Goal: Task Accomplishment & Management: Manage account settings

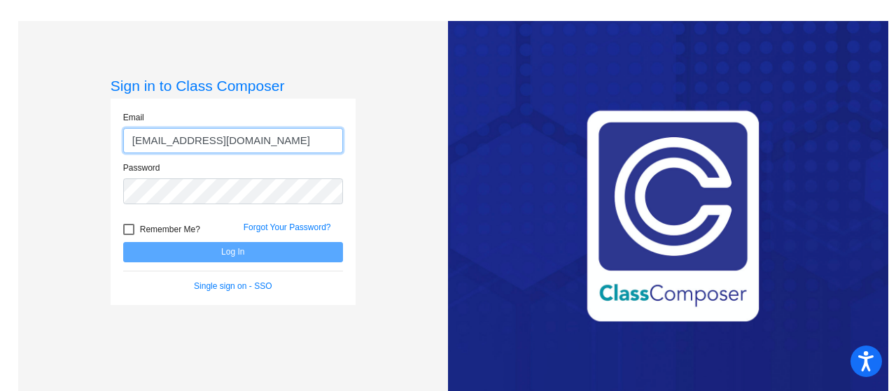
type input "[EMAIL_ADDRESS][DOMAIN_NAME]"
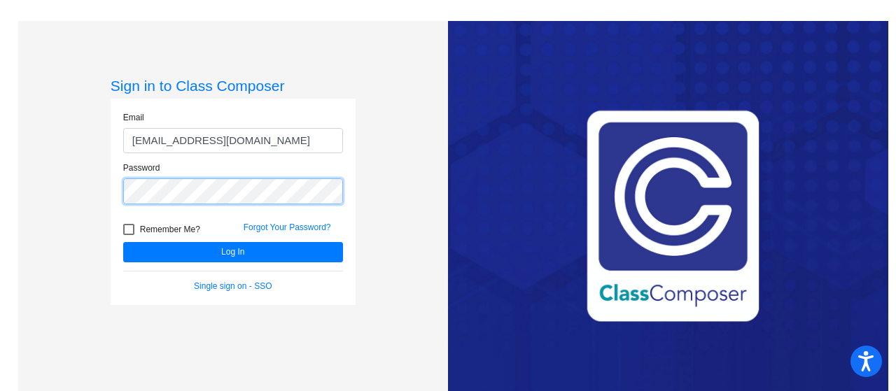
click at [123, 242] on button "Log In" at bounding box center [233, 252] width 220 height 20
click at [123, 204] on div at bounding box center [123, 204] width 0 height 0
click at [60, 167] on div "Sign in to Class Composer Email lanzafamej@mdusd.org Password Remember Me? Forg…" at bounding box center [233, 216] width 430 height 391
click at [123, 242] on button "Log In" at bounding box center [233, 252] width 220 height 20
click at [295, 228] on link "Forgot Your Password?" at bounding box center [287, 228] width 87 height 10
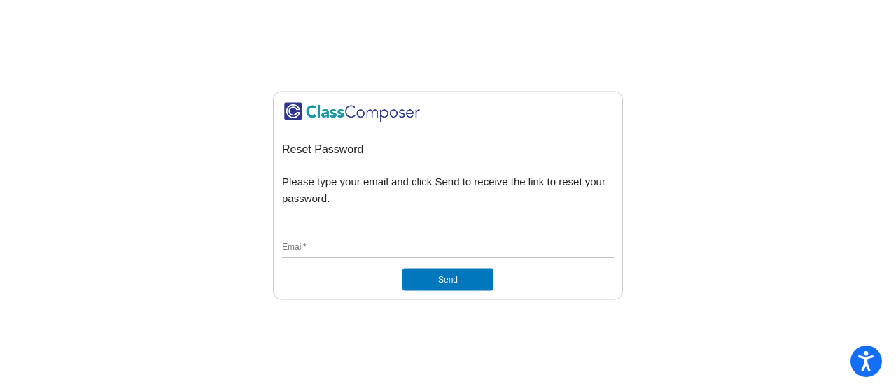
click at [290, 250] on input "Email *" at bounding box center [448, 248] width 332 height 13
type input "[EMAIL_ADDRESS][DOMAIN_NAME]"
click at [402, 269] on button "Send" at bounding box center [447, 280] width 91 height 22
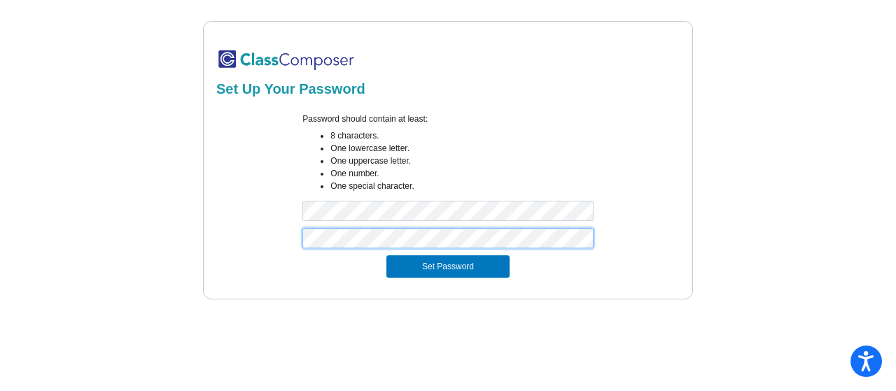
click at [386, 255] on button "Set Password" at bounding box center [447, 266] width 123 height 22
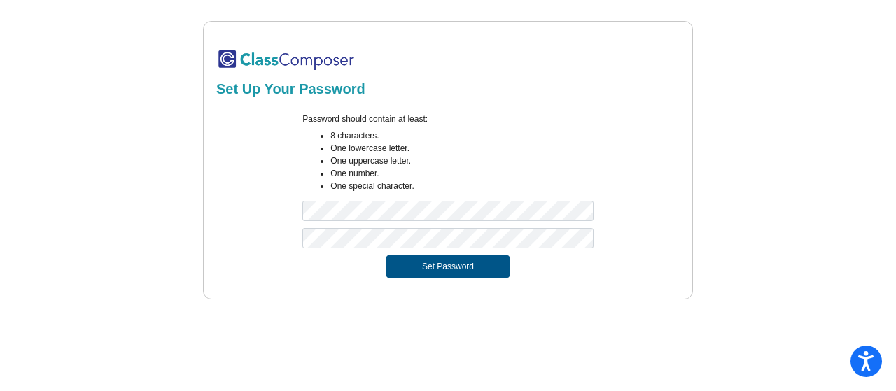
click at [455, 274] on button "Set Password" at bounding box center [447, 266] width 123 height 22
click at [421, 262] on button "Set Password" at bounding box center [447, 266] width 123 height 22
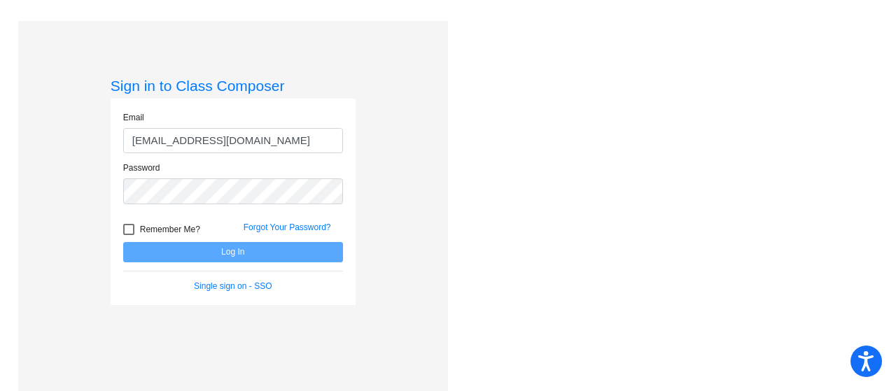
type input "[EMAIL_ADDRESS][DOMAIN_NAME]"
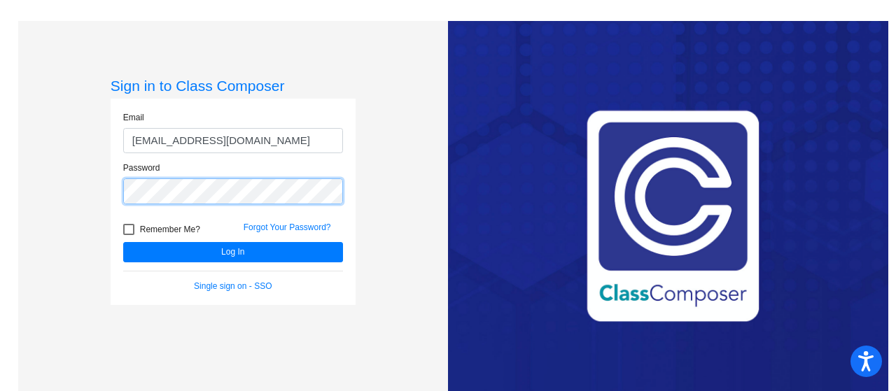
click at [123, 204] on div at bounding box center [123, 204] width 0 height 0
click at [148, 228] on span "Remember Me?" at bounding box center [170, 229] width 60 height 17
click at [129, 235] on input "Remember Me?" at bounding box center [128, 235] width 1 height 1
checkbox input "true"
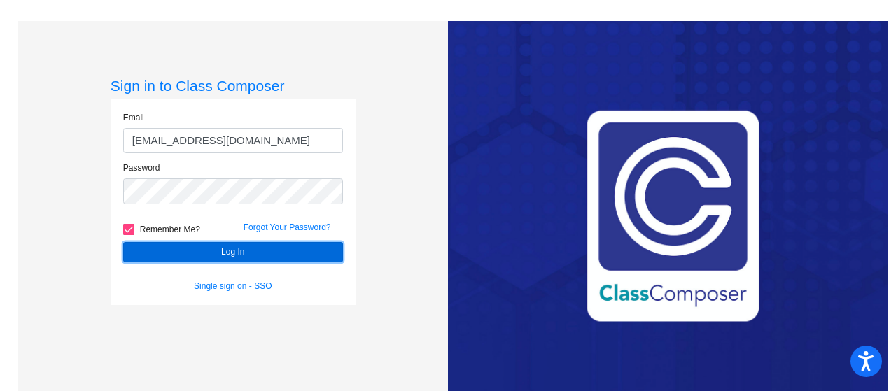
click at [197, 252] on button "Log In" at bounding box center [233, 252] width 220 height 20
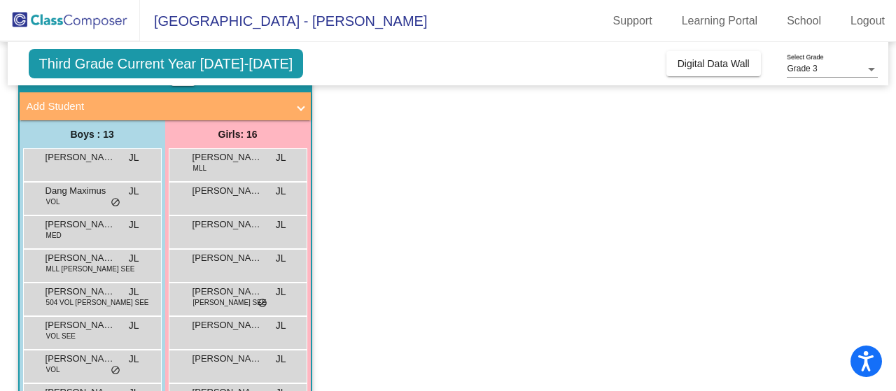
scroll to position [78, 0]
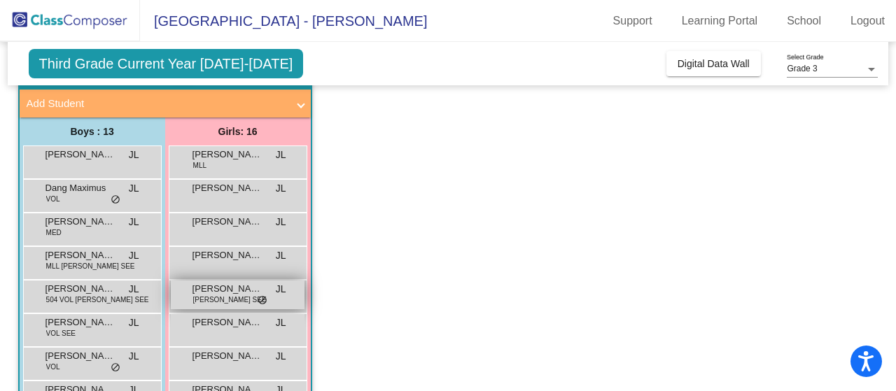
click at [219, 295] on span "[PERSON_NAME] SEE" at bounding box center [229, 300] width 73 height 10
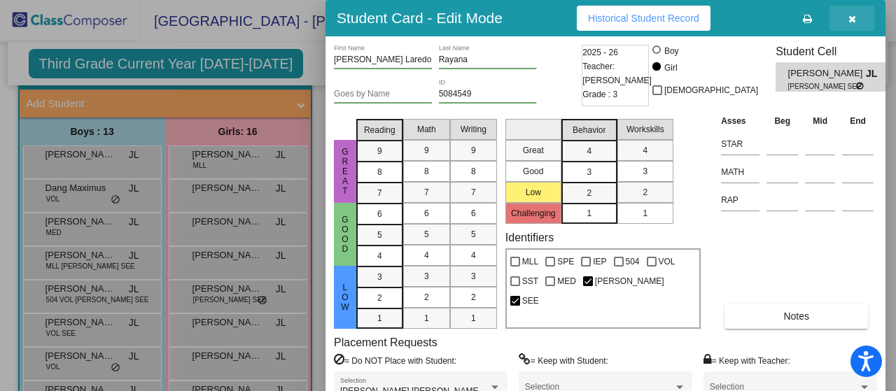
click at [849, 15] on icon "button" at bounding box center [852, 19] width 8 height 10
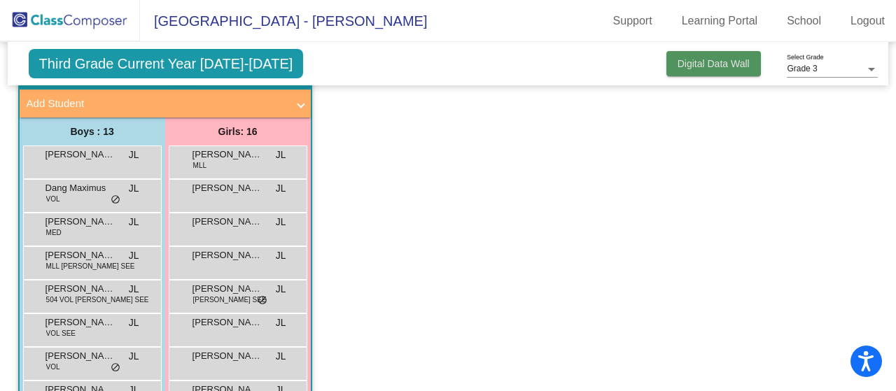
click at [714, 62] on span "Digital Data Wall" at bounding box center [713, 63] width 72 height 11
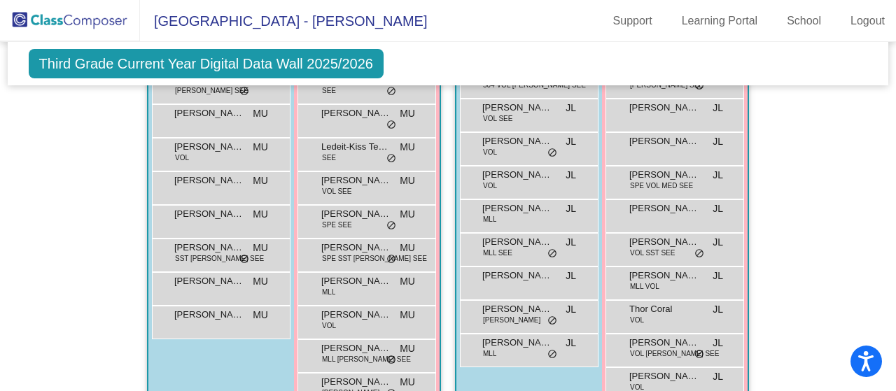
scroll to position [502, 0]
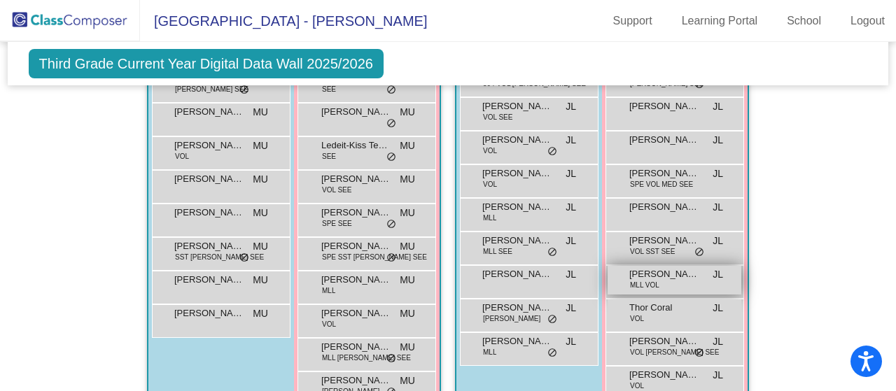
click at [698, 267] on div "[PERSON_NAME] Sofie MLL VOL JL lock do_not_disturb_alt" at bounding box center [674, 280] width 134 height 29
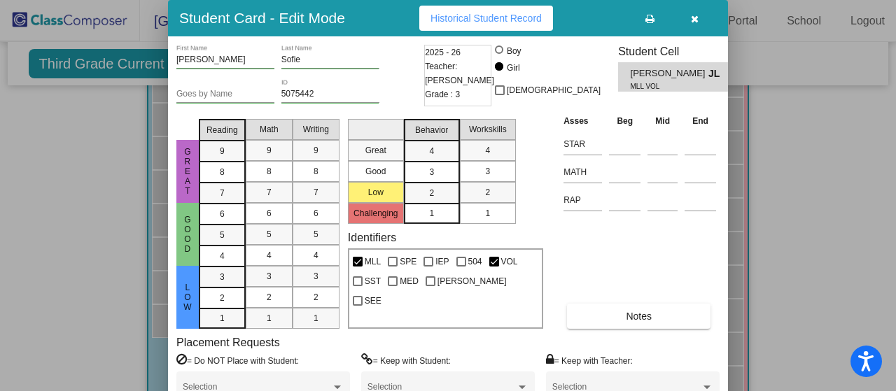
click at [692, 16] on icon "button" at bounding box center [695, 19] width 8 height 10
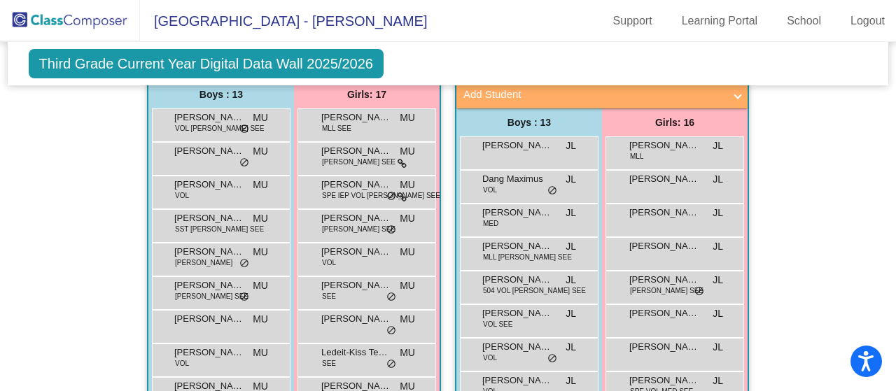
scroll to position [295, 0]
click at [661, 281] on span "[PERSON_NAME]" at bounding box center [664, 280] width 70 height 14
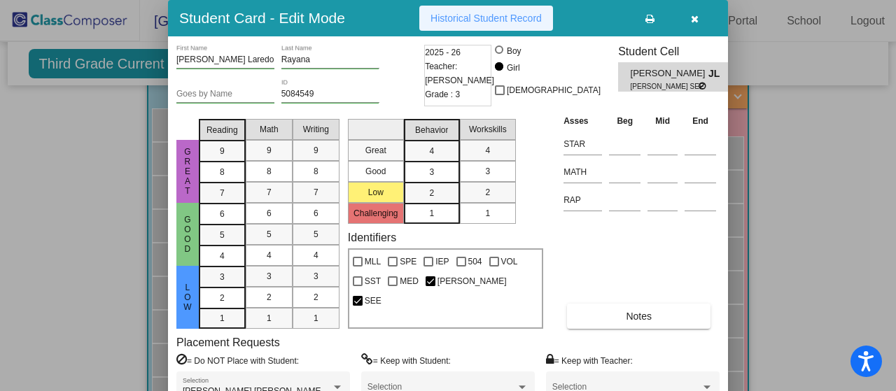
click at [459, 19] on span "Historical Student Record" at bounding box center [485, 18] width 111 height 11
